Goal: Entertainment & Leisure: Consume media (video, audio)

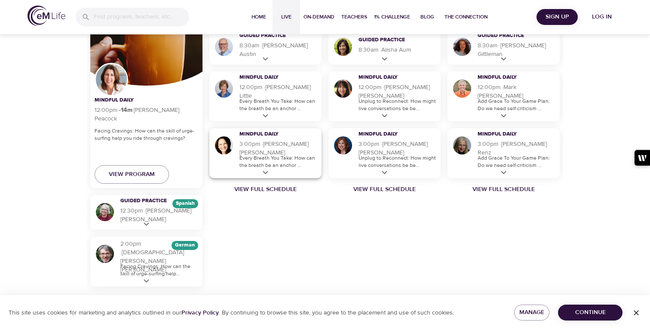
scroll to position [647, 0]
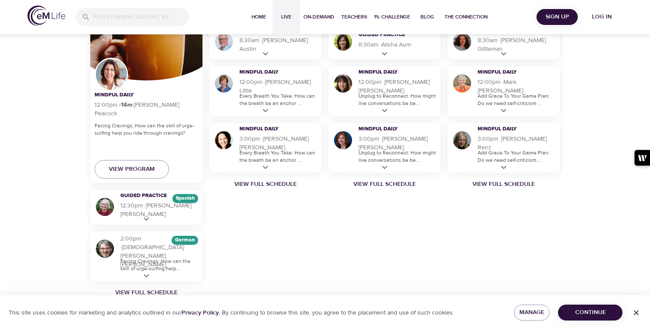
click at [240, 188] on div "[DATE] Mindful Daily 8:00am · 14 m · [PERSON_NAME] Every Breath You Take: How c…" at bounding box center [265, 120] width 119 height 354
click at [243, 183] on link "View Full Schedule" at bounding box center [265, 184] width 119 height 9
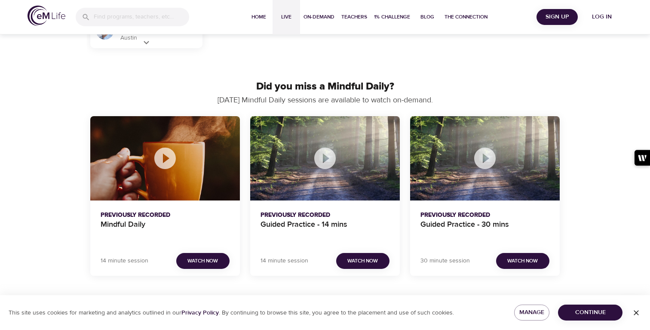
scroll to position [673, 0]
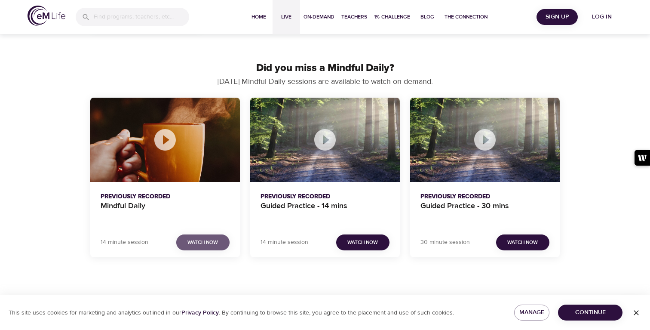
click at [189, 242] on span "Watch Now" at bounding box center [203, 242] width 31 height 9
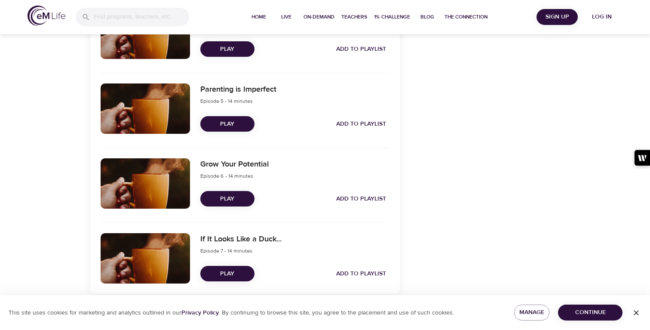
scroll to position [575, 0]
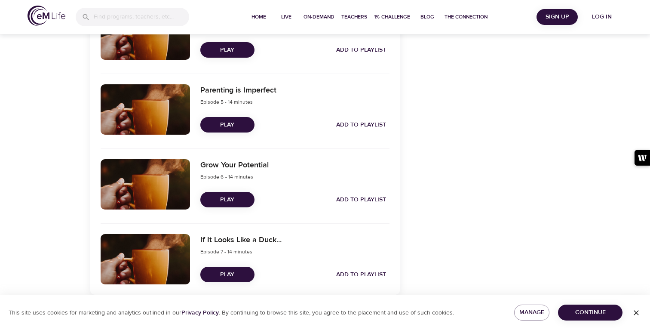
click at [223, 125] on span "Play" at bounding box center [227, 125] width 40 height 11
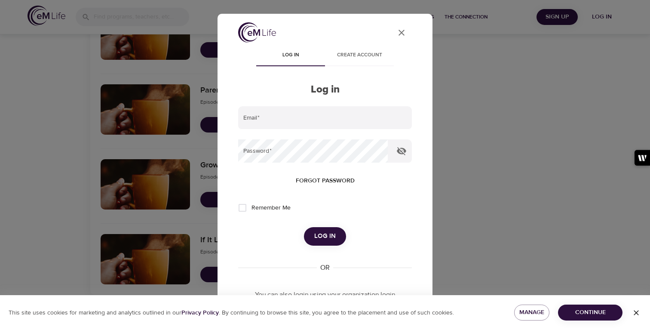
type input "[PERSON_NAME][EMAIL_ADDRESS][DOMAIN_NAME]"
click at [327, 236] on span "Log in" at bounding box center [325, 236] width 22 height 11
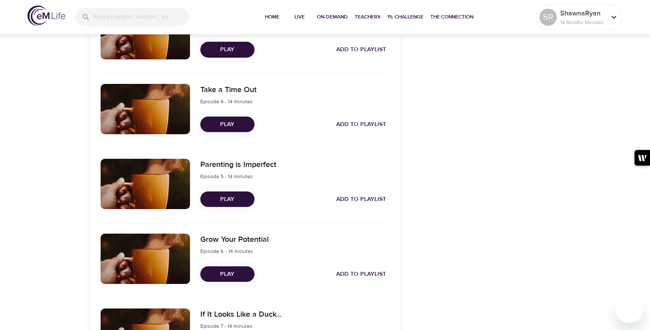
scroll to position [487, 0]
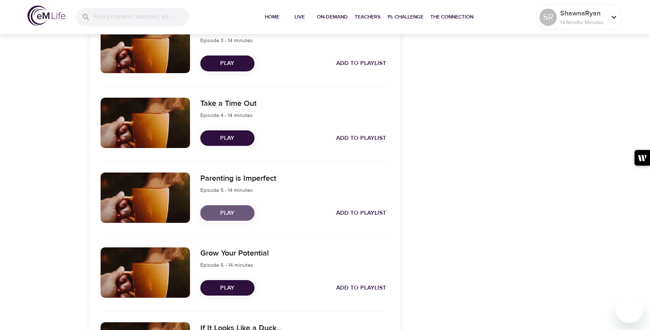
click at [211, 214] on span "Play" at bounding box center [227, 213] width 40 height 11
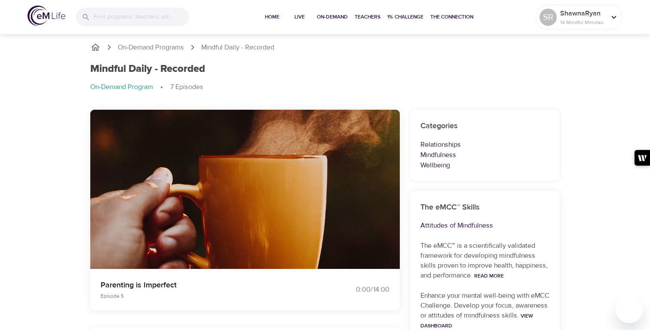
scroll to position [0, 0]
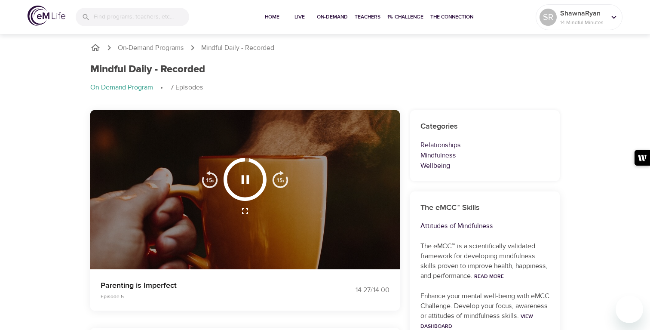
click at [241, 178] on icon "button" at bounding box center [245, 179] width 8 height 9
